Goal: Transaction & Acquisition: Purchase product/service

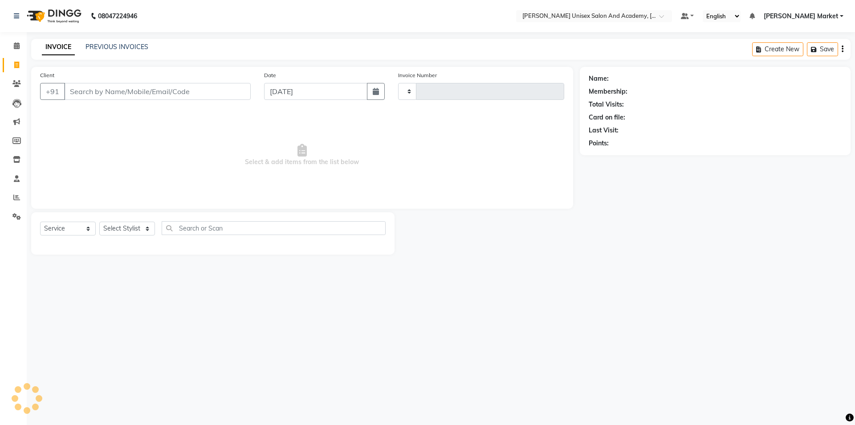
select select "service"
type input "3909"
select select "8060"
type input "9459872159"
click at [238, 93] on span "Add Client" at bounding box center [227, 91] width 35 height 9
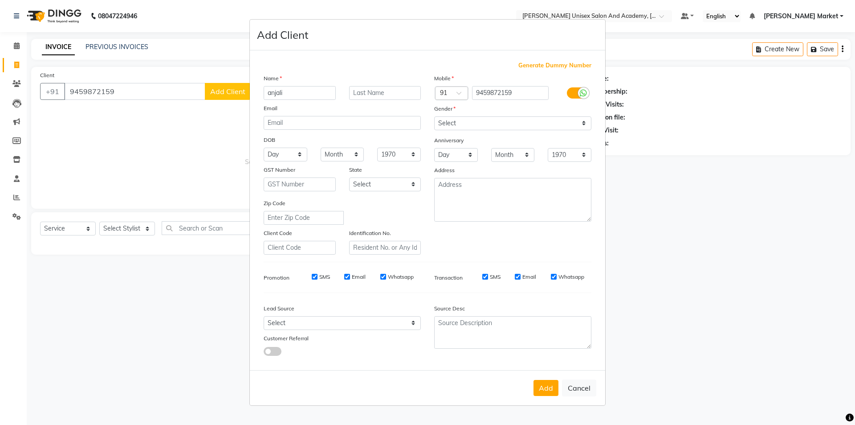
type input "anjali"
click at [488, 122] on select "Select [DEMOGRAPHIC_DATA] [DEMOGRAPHIC_DATA] Other Prefer Not To Say" at bounding box center [512, 123] width 157 height 14
select select "[DEMOGRAPHIC_DATA]"
click at [434, 116] on select "Select [DEMOGRAPHIC_DATA] [DEMOGRAPHIC_DATA] Other Prefer Not To Say" at bounding box center [512, 123] width 157 height 14
click at [549, 395] on button "Add" at bounding box center [546, 388] width 25 height 16
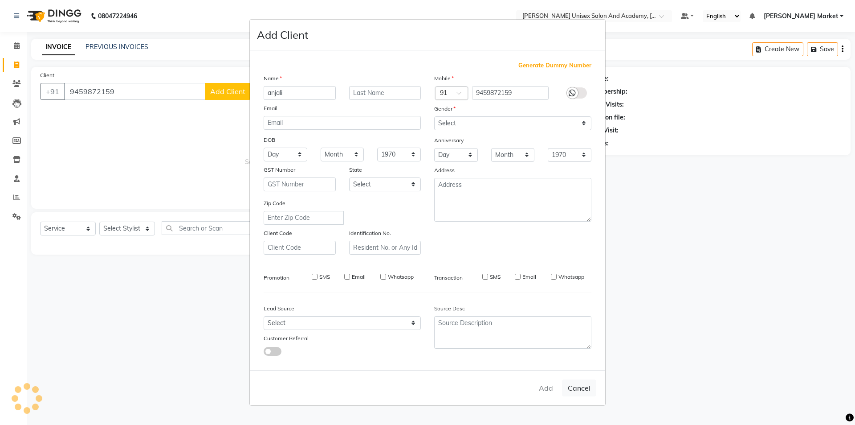
select select
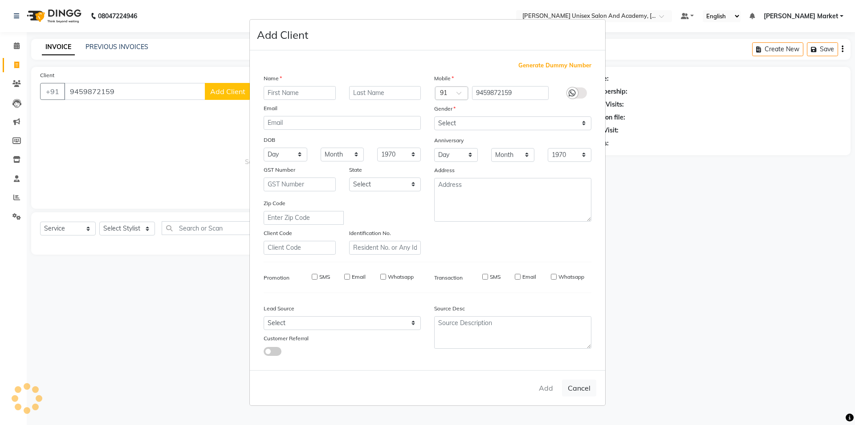
select select
checkbox input "false"
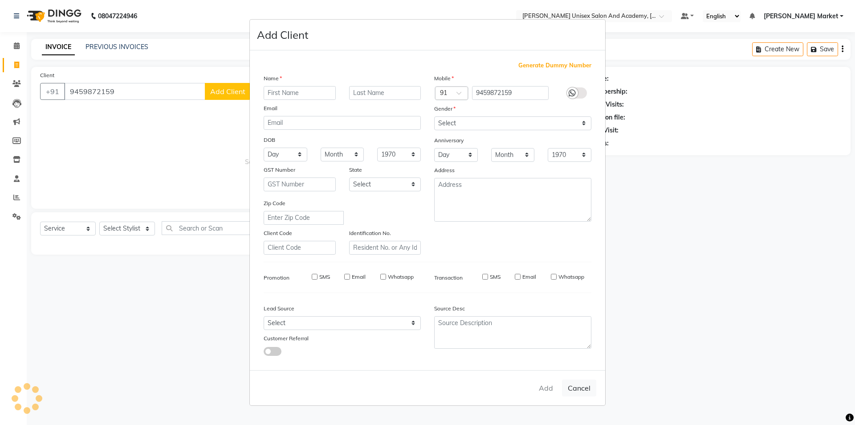
checkbox input "false"
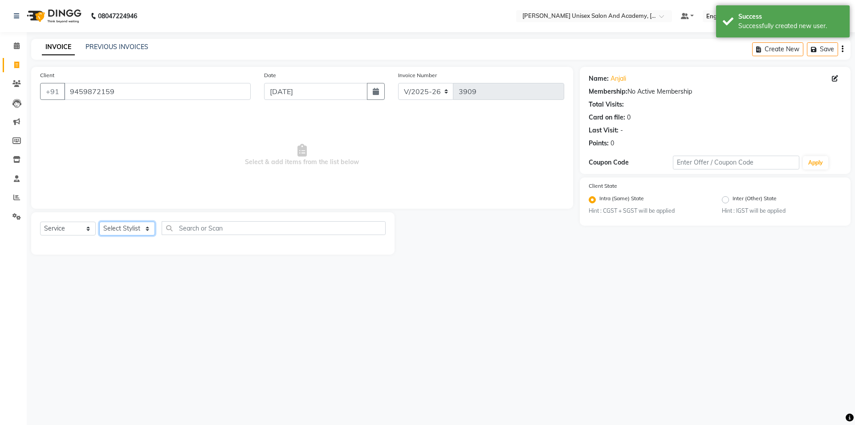
click at [145, 225] on select "Select Stylist Amit anjali hemant [PERSON_NAME] [PERSON_NAME] owner pooja [PERS…" at bounding box center [127, 228] width 56 height 14
select select "73416"
click at [99, 221] on select "Select Stylist Amit anjali hemant [PERSON_NAME] [PERSON_NAME] owner pooja [PERS…" at bounding box center [127, 228] width 56 height 14
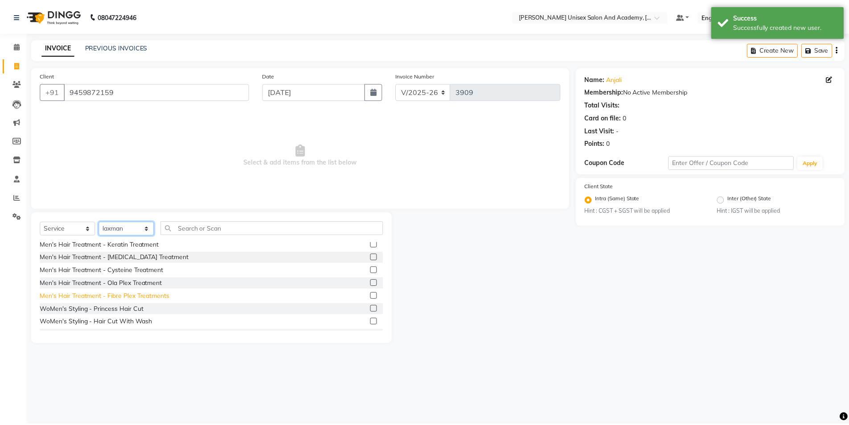
scroll to position [267, 0]
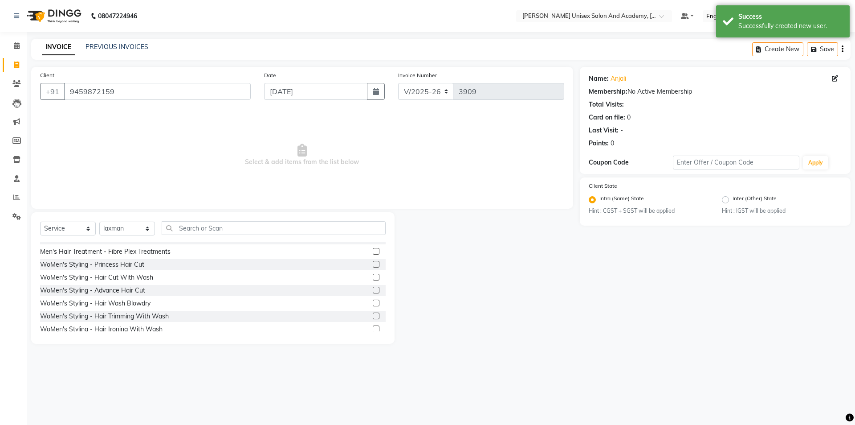
click at [373, 275] on label at bounding box center [376, 277] width 7 height 7
click at [373, 275] on input "checkbox" at bounding box center [376, 277] width 6 height 6
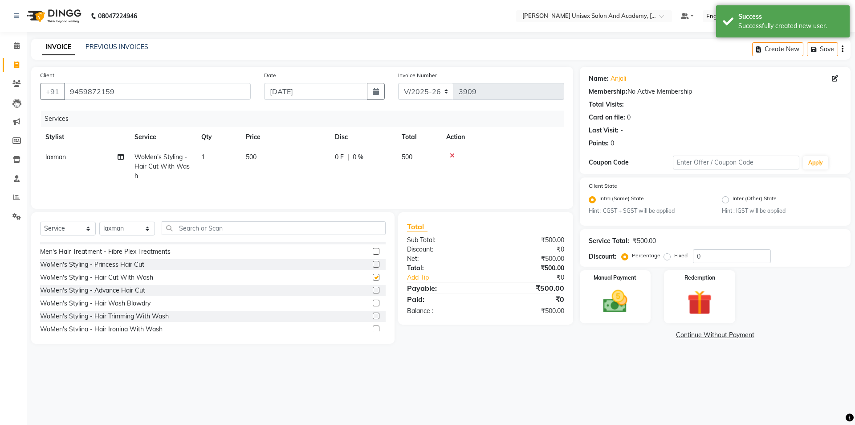
checkbox input "false"
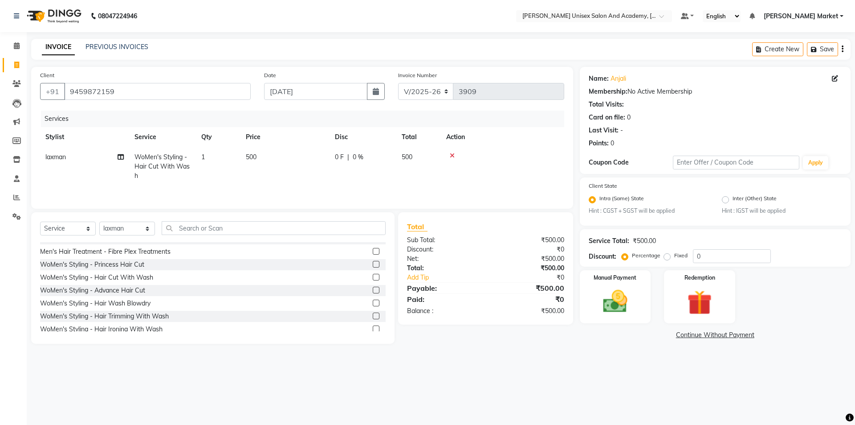
click at [373, 315] on label at bounding box center [376, 315] width 7 height 7
click at [373, 315] on input "checkbox" at bounding box center [376, 316] width 6 height 6
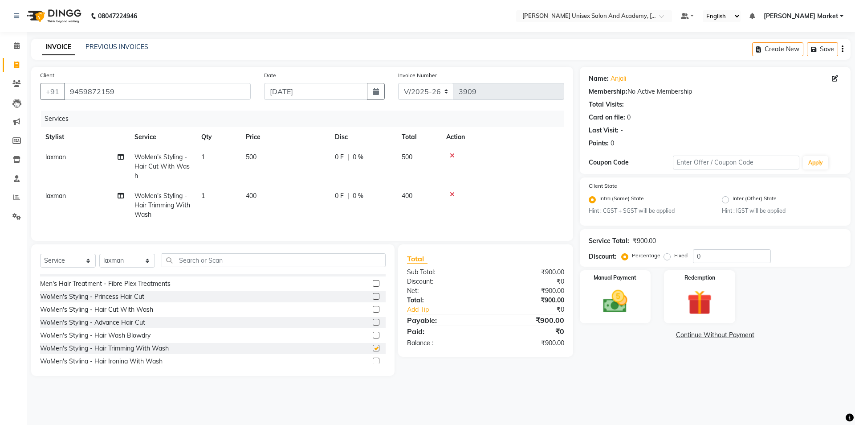
checkbox input "false"
click at [453, 153] on icon at bounding box center [452, 155] width 5 height 6
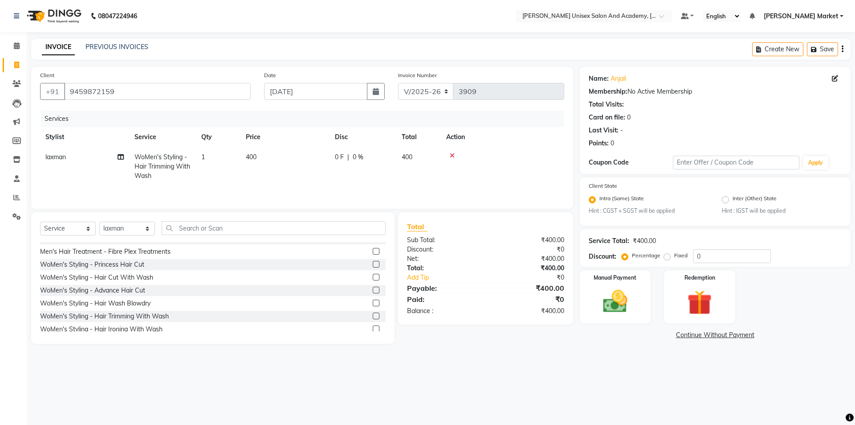
click at [347, 157] on span "|" at bounding box center [348, 156] width 2 height 9
select select "73416"
click at [384, 159] on input "0" at bounding box center [390, 159] width 27 height 14
type input "100"
click at [466, 175] on tr "laxman WoMen's Styling - Hair Trimming With Wash 1 400 100 F | 25 % 300" at bounding box center [302, 166] width 524 height 39
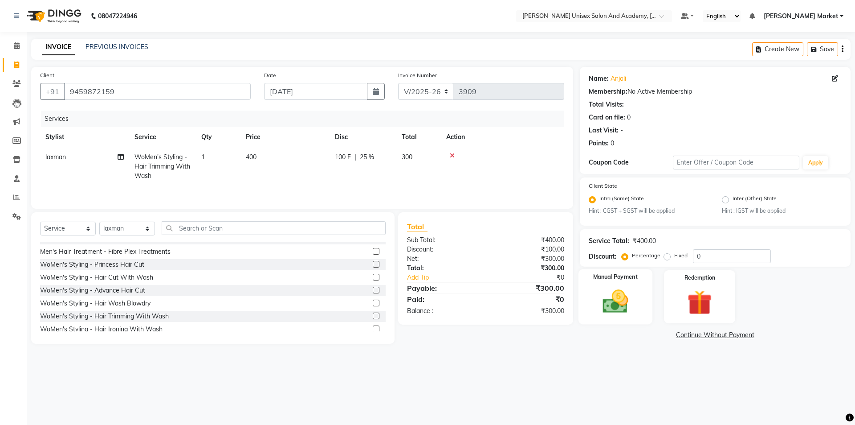
click at [617, 292] on img at bounding box center [615, 301] width 41 height 29
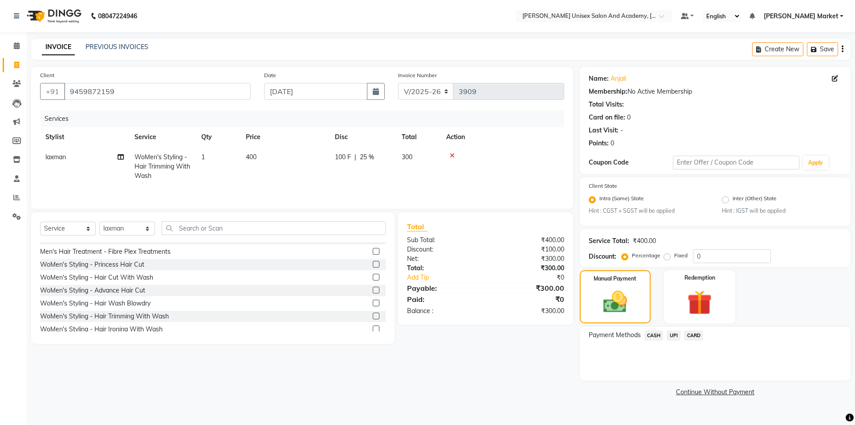
click at [677, 336] on span "UPI" at bounding box center [674, 335] width 14 height 10
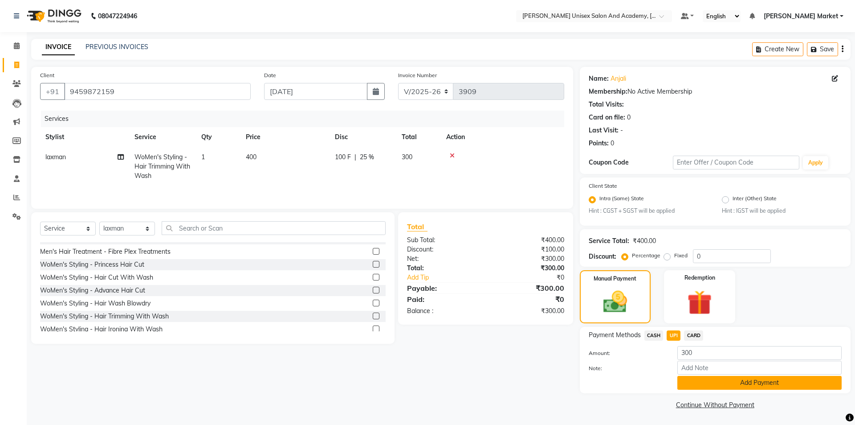
click at [718, 383] on button "Add Payment" at bounding box center [760, 383] width 164 height 14
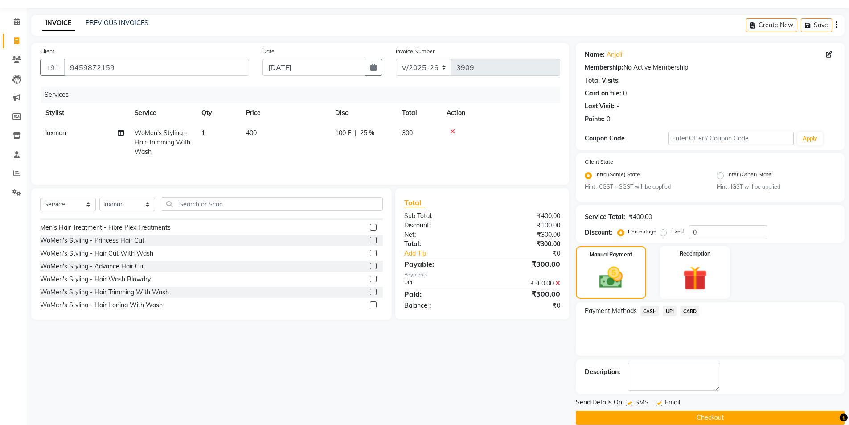
scroll to position [37, 0]
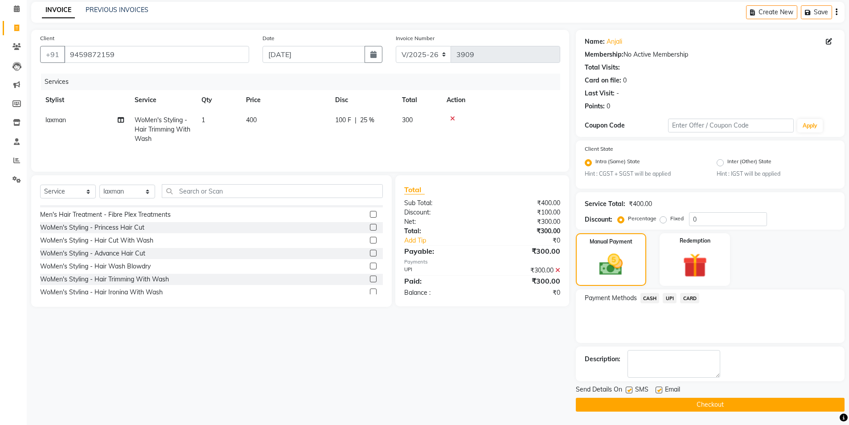
click at [714, 402] on button "Checkout" at bounding box center [710, 404] width 269 height 14
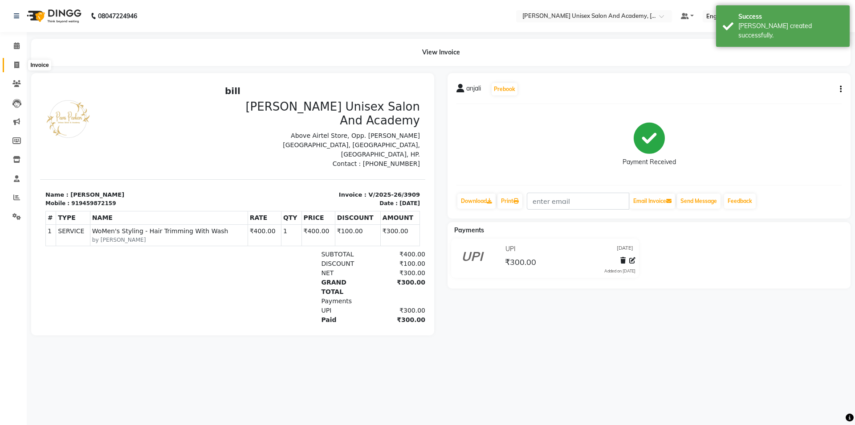
click at [20, 65] on span at bounding box center [17, 65] width 16 height 10
select select "service"
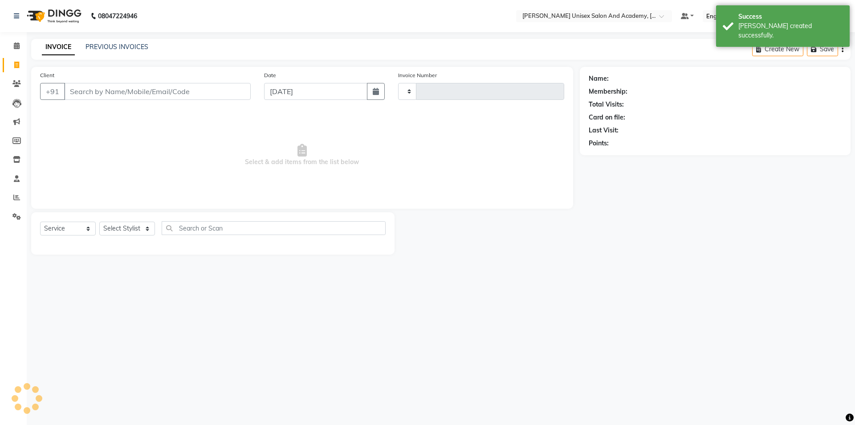
type input "3910"
select select "8060"
click at [16, 45] on icon at bounding box center [17, 45] width 6 height 7
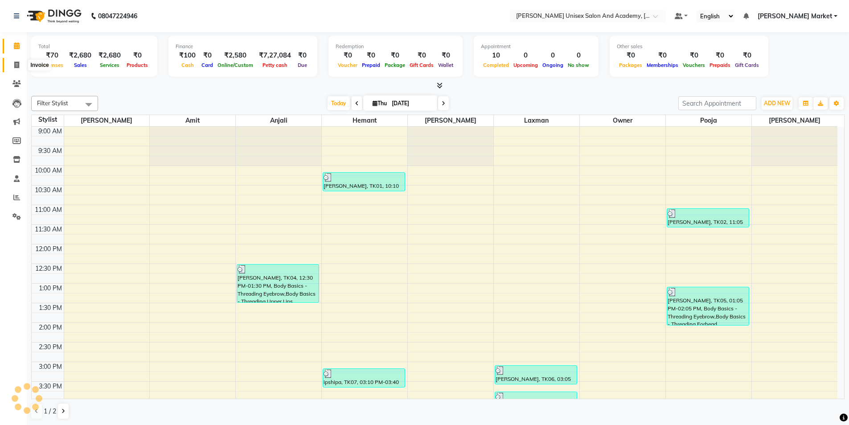
click at [16, 67] on icon at bounding box center [16, 64] width 5 height 7
select select "service"
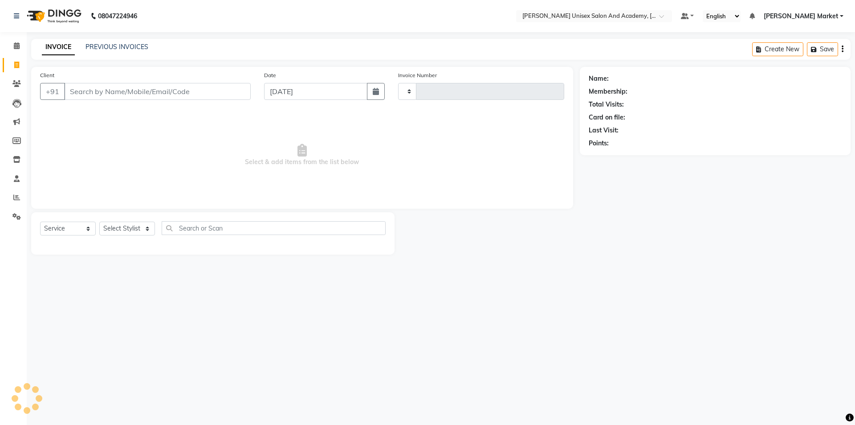
type input "3910"
select select "8060"
click at [76, 91] on input "Client" at bounding box center [157, 91] width 187 height 17
type input "9805568177"
click at [237, 88] on span "Add Client" at bounding box center [227, 91] width 35 height 9
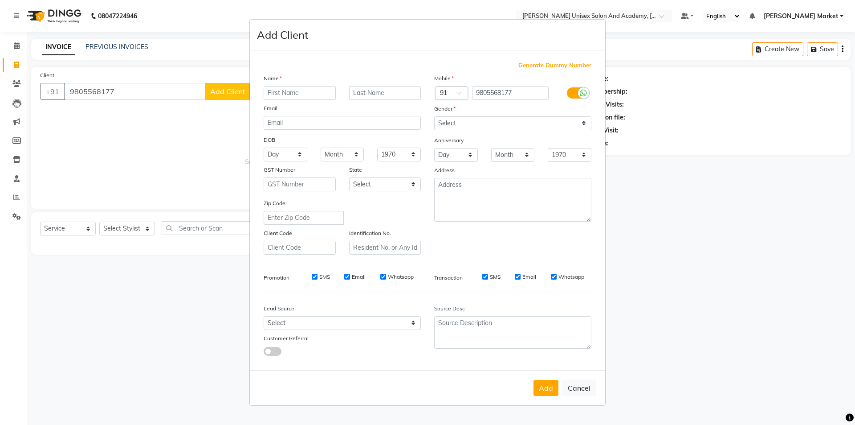
click at [296, 85] on div "Name" at bounding box center [342, 80] width 171 height 12
click at [299, 97] on input "text" at bounding box center [300, 93] width 72 height 14
type input "mehek"
drag, startPoint x: 540, startPoint y: 118, endPoint x: 540, endPoint y: 130, distance: 11.6
click at [541, 118] on select "Select [DEMOGRAPHIC_DATA] [DEMOGRAPHIC_DATA] Other Prefer Not To Say" at bounding box center [512, 123] width 157 height 14
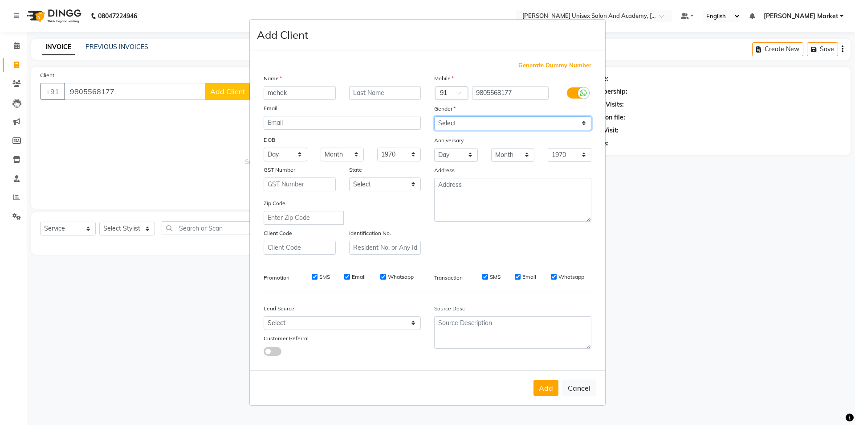
select select "[DEMOGRAPHIC_DATA]"
click at [434, 116] on select "Select [DEMOGRAPHIC_DATA] [DEMOGRAPHIC_DATA] Other Prefer Not To Say" at bounding box center [512, 123] width 157 height 14
click at [552, 382] on button "Add" at bounding box center [546, 388] width 25 height 16
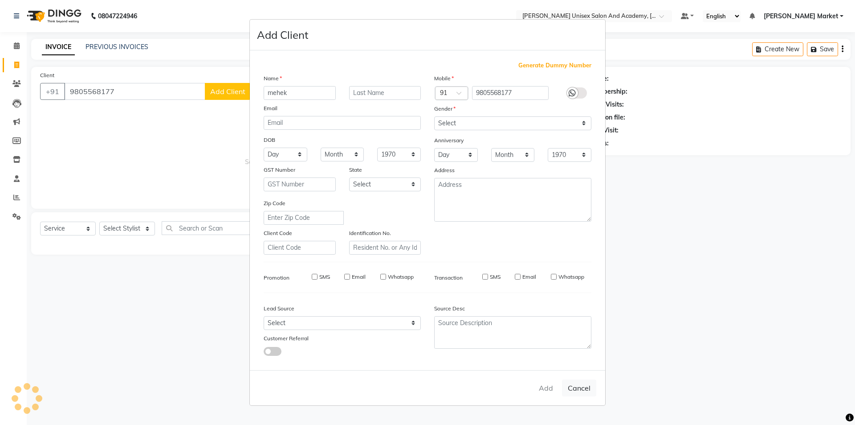
select select
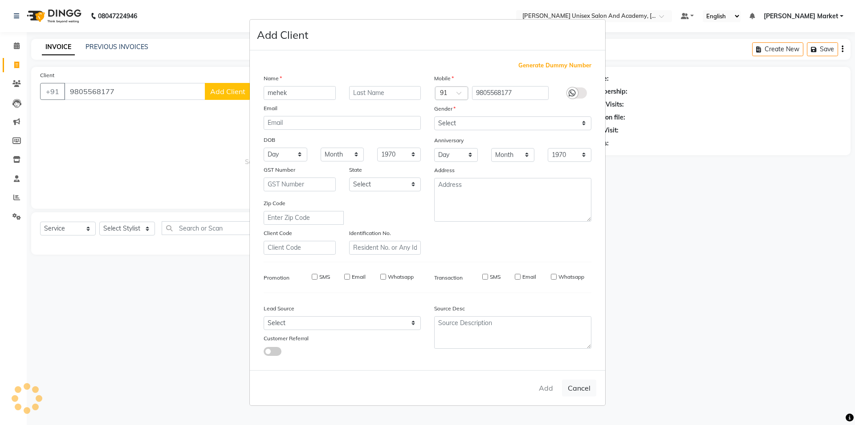
select select
checkbox input "false"
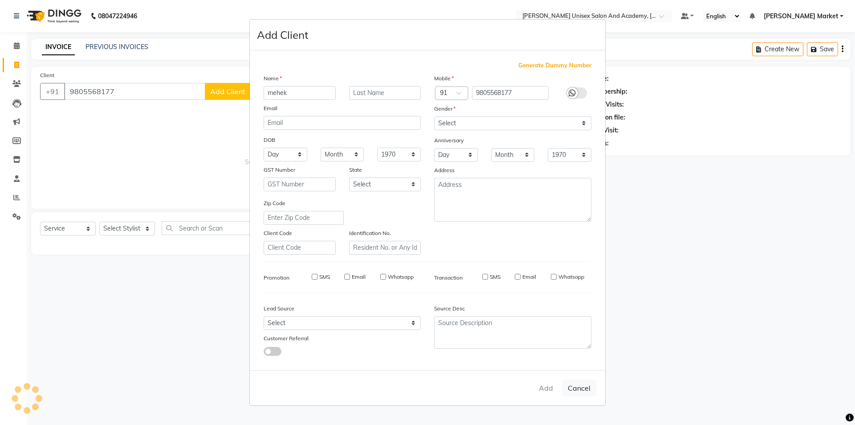
checkbox input "false"
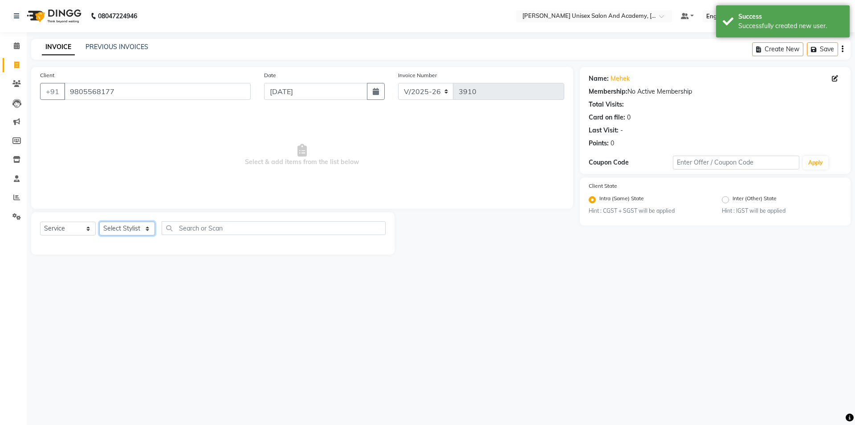
click at [144, 228] on select "Select Stylist Amit anjali hemant [PERSON_NAME] [PERSON_NAME] owner pooja [PERS…" at bounding box center [127, 228] width 56 height 14
select select "73407"
click at [99, 221] on select "Select Stylist Amit anjali hemant [PERSON_NAME] [PERSON_NAME] owner pooja [PERS…" at bounding box center [127, 228] width 56 height 14
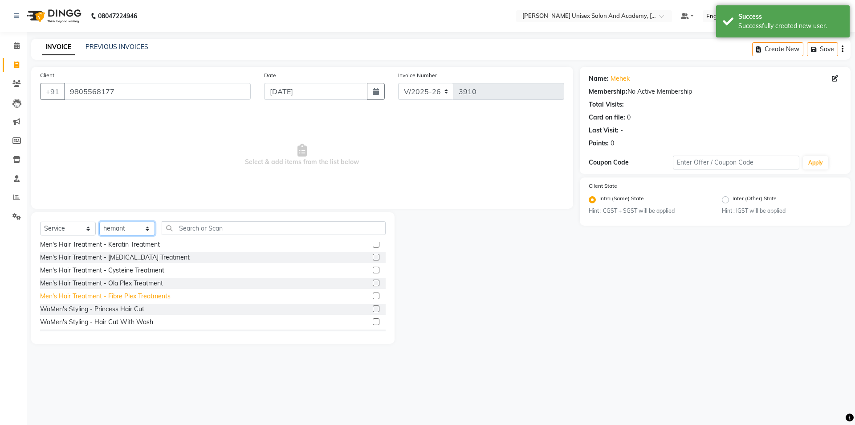
scroll to position [267, 0]
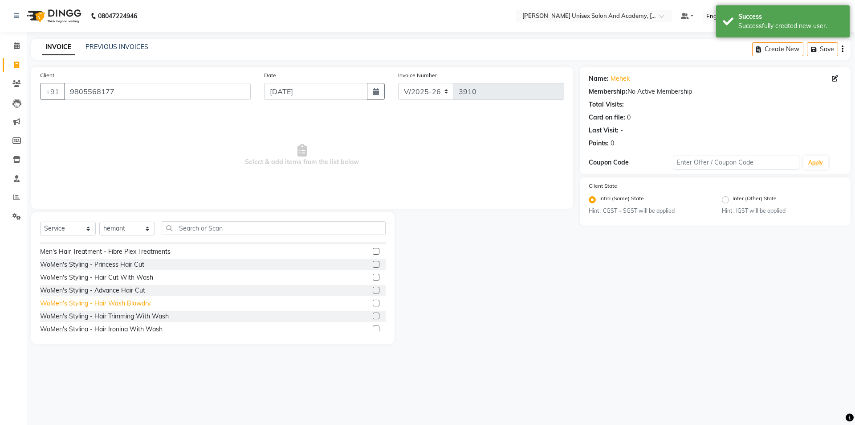
click at [128, 306] on div "WoMen's Styling - Hair Wash Blowdry" at bounding box center [95, 302] width 110 height 9
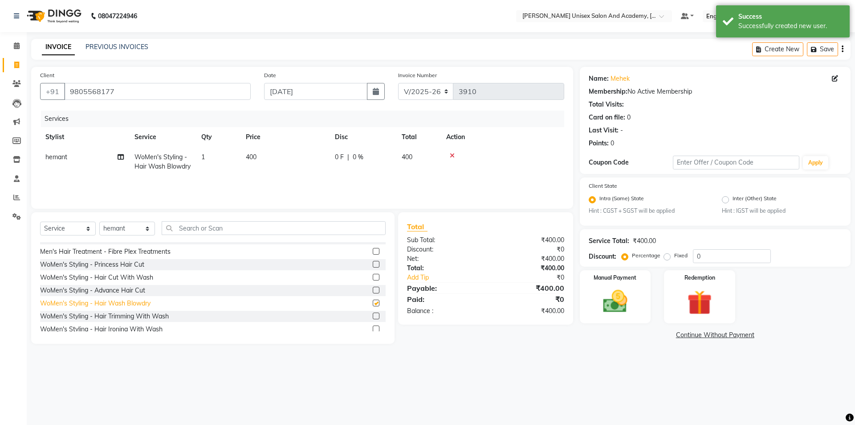
checkbox input "false"
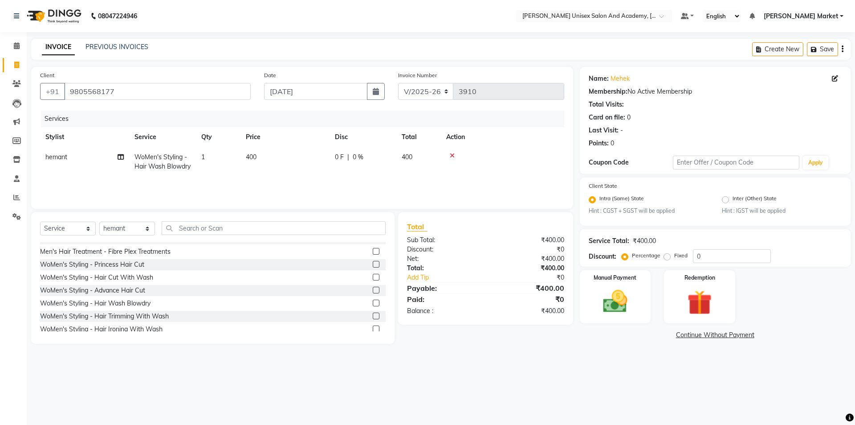
click at [135, 272] on div "WoMen's Styling - Hair Cut With Wash" at bounding box center [213, 277] width 346 height 11
click at [373, 275] on label at bounding box center [376, 277] width 7 height 7
click at [373, 275] on input "checkbox" at bounding box center [376, 277] width 6 height 6
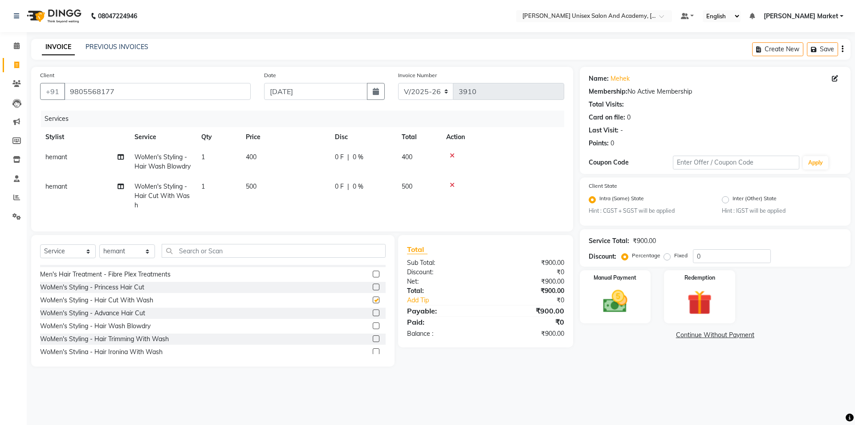
checkbox input "false"
click at [453, 154] on icon at bounding box center [452, 155] width 5 height 6
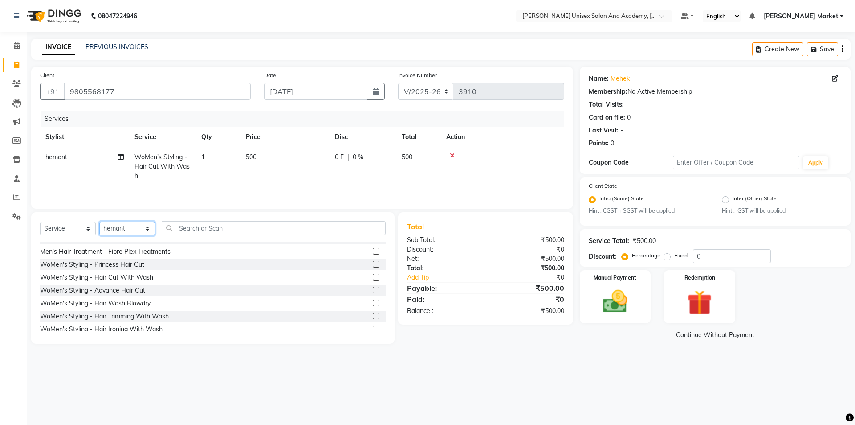
click at [149, 225] on select "Select Stylist Amit anjali hemant [PERSON_NAME] [PERSON_NAME] owner pooja [PERS…" at bounding box center [127, 228] width 56 height 14
select select "73406"
click at [99, 221] on select "Select Stylist Amit anjali hemant [PERSON_NAME] [PERSON_NAME] owner pooja [PERS…" at bounding box center [127, 228] width 56 height 14
click at [179, 229] on input "text" at bounding box center [274, 228] width 224 height 14
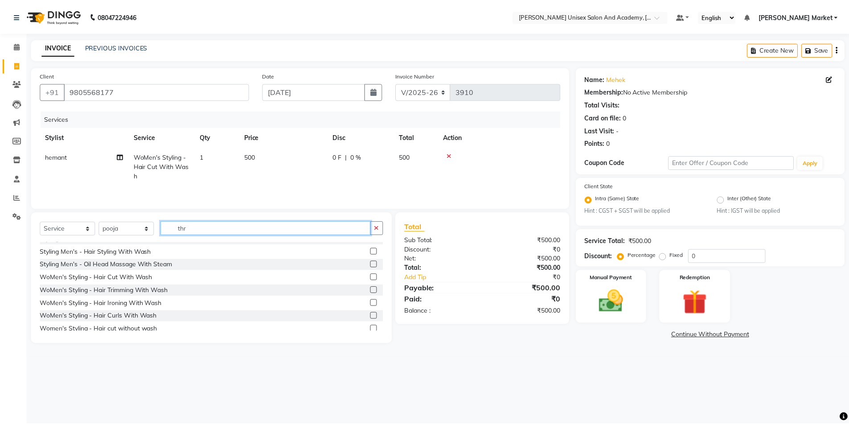
scroll to position [1, 0]
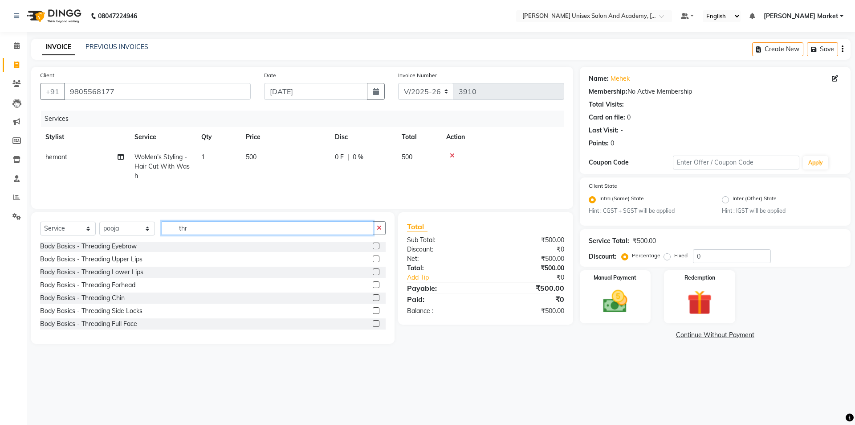
type input "thr"
click at [373, 245] on label at bounding box center [376, 245] width 7 height 7
click at [373, 245] on input "checkbox" at bounding box center [376, 246] width 6 height 6
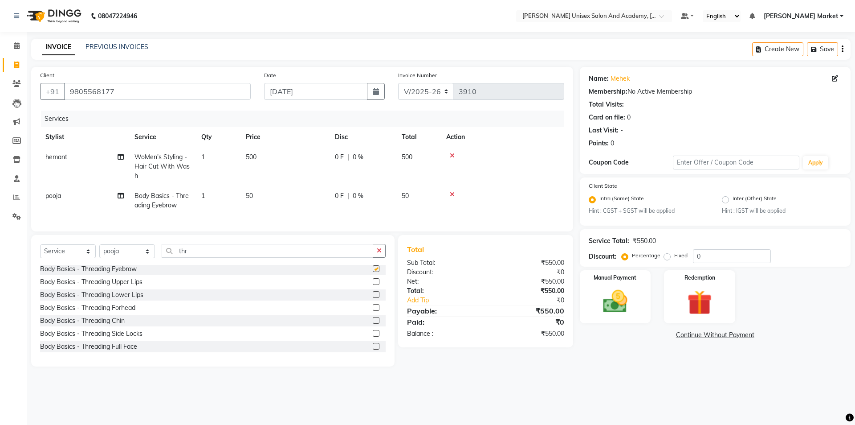
checkbox input "false"
click at [373, 285] on label at bounding box center [376, 281] width 7 height 7
click at [373, 285] on input "checkbox" at bounding box center [376, 282] width 6 height 6
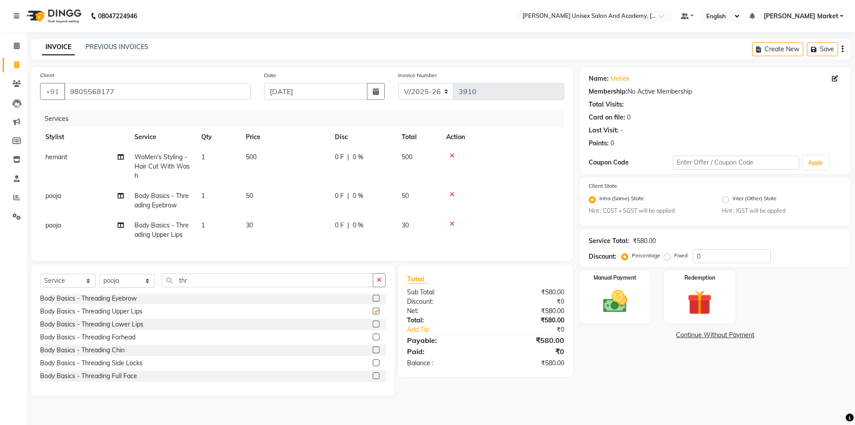
checkbox input "false"
click at [610, 303] on img at bounding box center [615, 301] width 41 height 29
click at [675, 334] on span "UPI" at bounding box center [674, 335] width 14 height 10
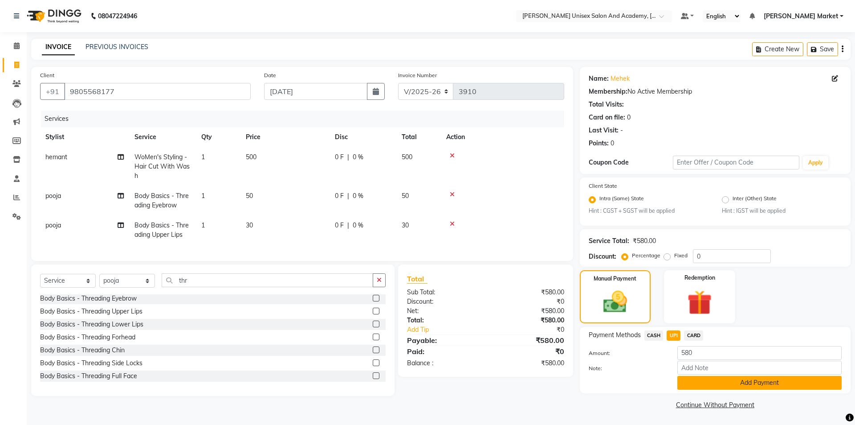
click at [724, 383] on button "Add Payment" at bounding box center [760, 383] width 164 height 14
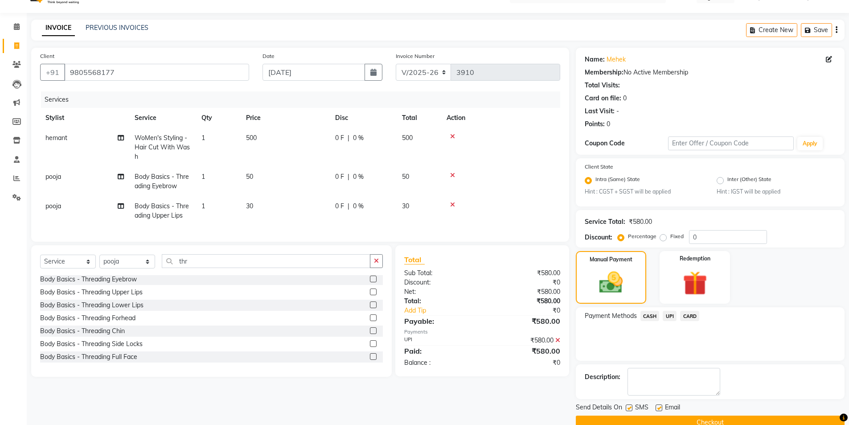
scroll to position [37, 0]
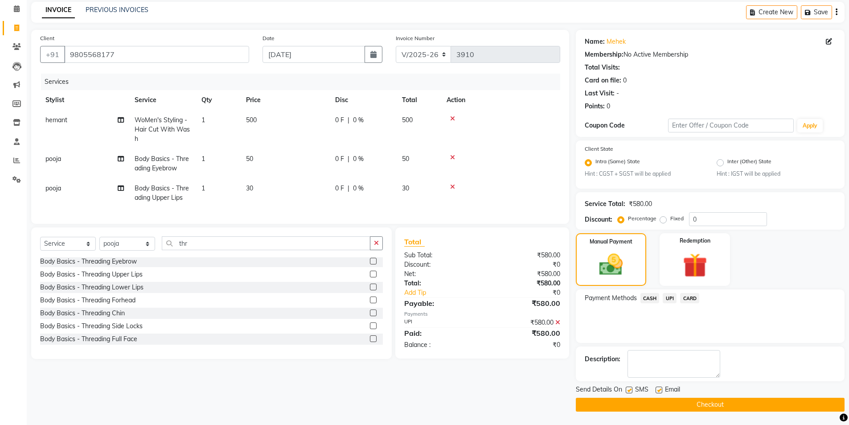
click at [661, 404] on button "Checkout" at bounding box center [710, 404] width 269 height 14
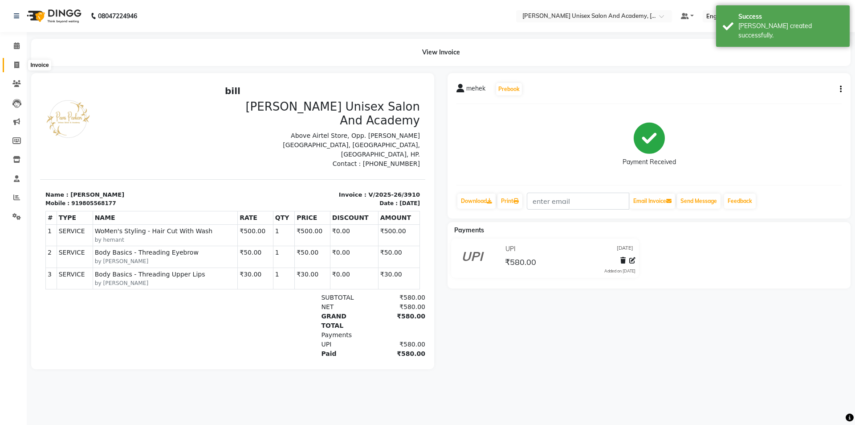
click at [18, 66] on icon at bounding box center [16, 64] width 5 height 7
select select "service"
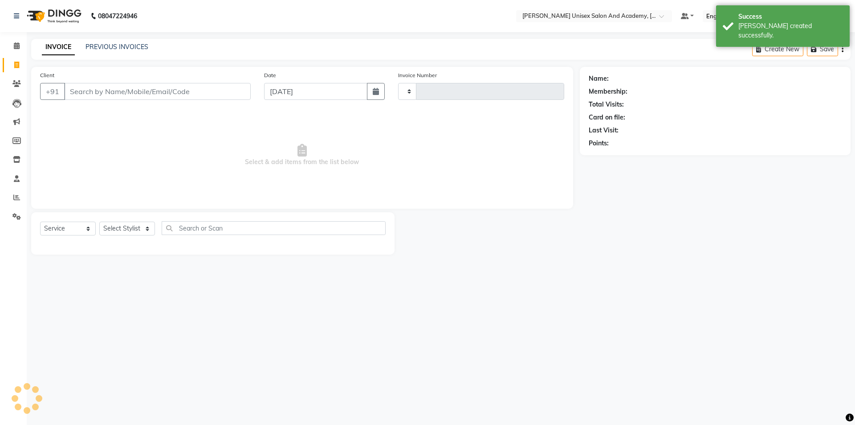
type input "3911"
select select "8060"
click at [15, 43] on icon at bounding box center [17, 45] width 6 height 7
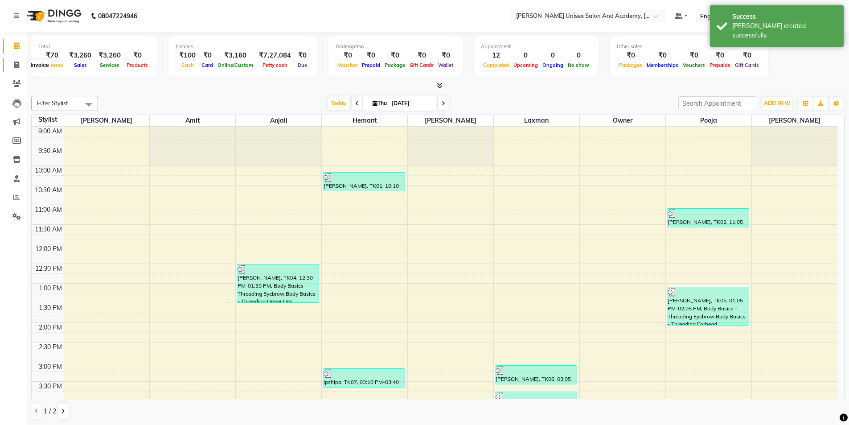
click at [15, 65] on icon at bounding box center [16, 64] width 5 height 7
select select "service"
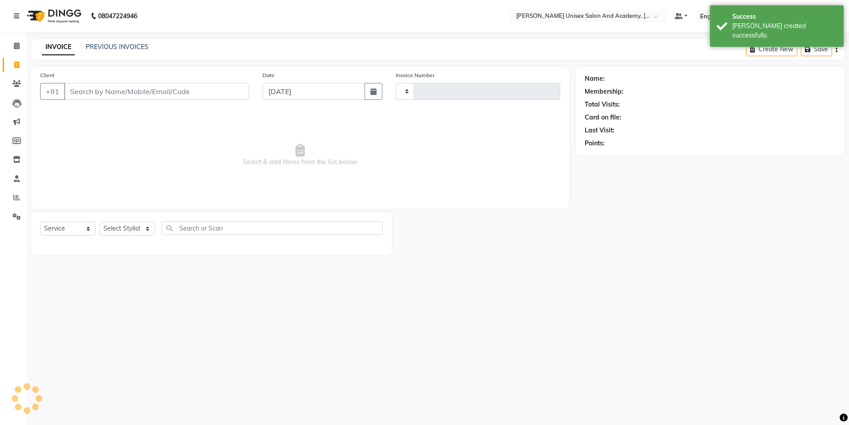
type input "3911"
select select "8060"
